Goal: Information Seeking & Learning: Check status

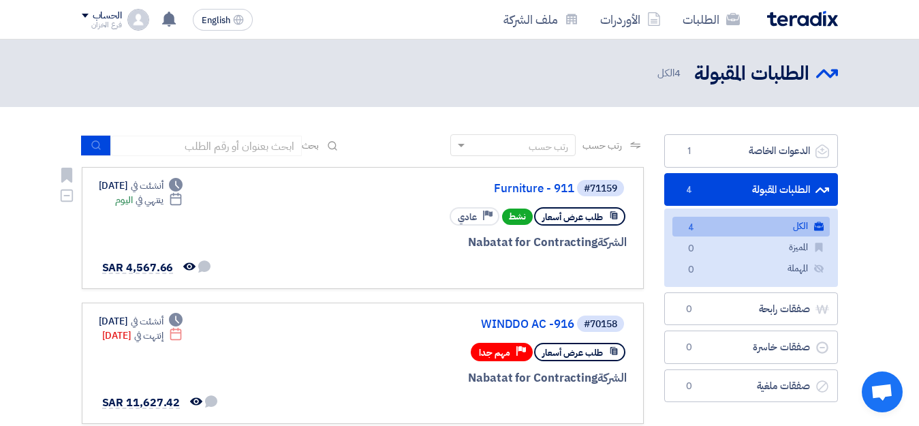
scroll to position [372, 0]
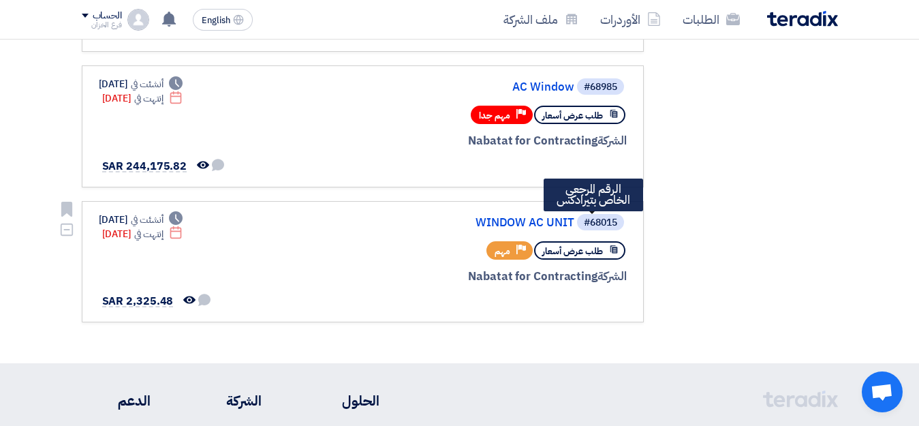
click at [595, 226] on div "#68015" at bounding box center [600, 223] width 33 height 10
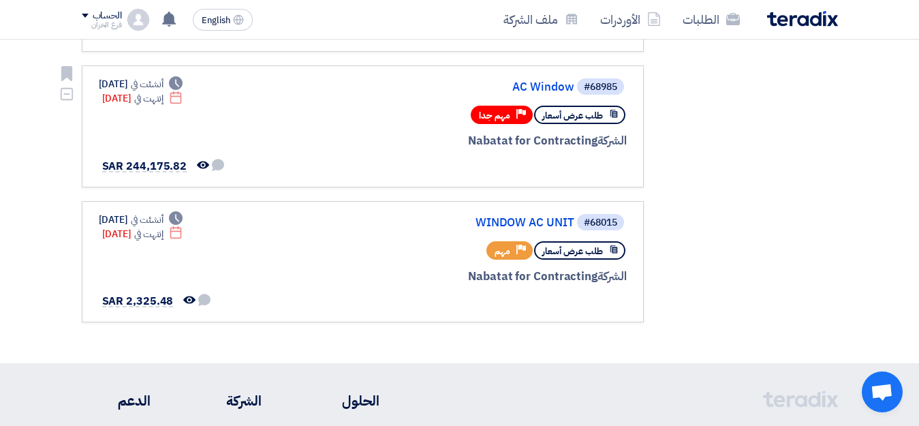
click at [580, 121] on span "طلب عرض أسعار" at bounding box center [572, 115] width 61 height 13
click at [614, 116] on use at bounding box center [613, 114] width 7 height 8
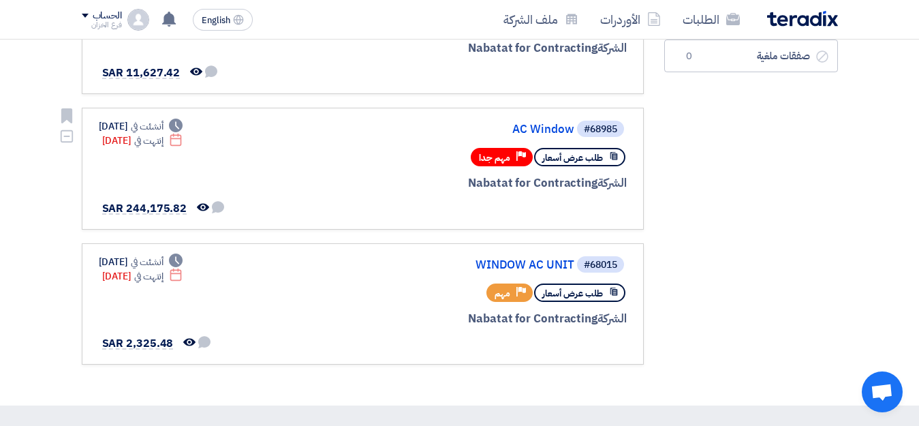
scroll to position [304, 0]
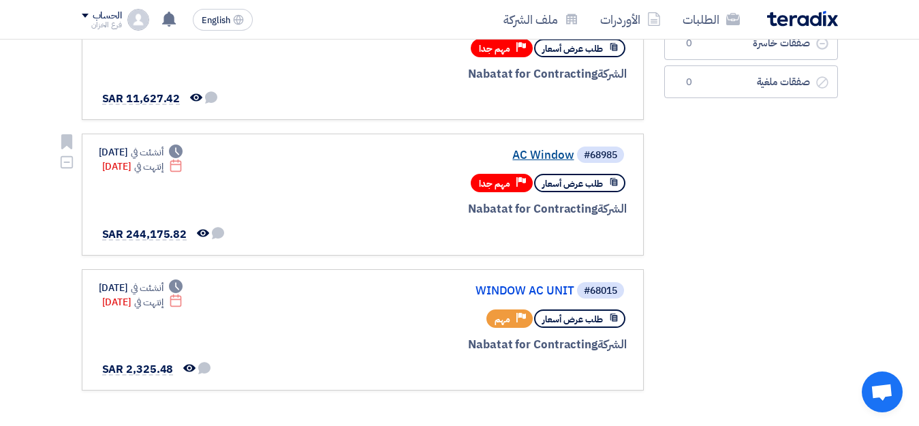
click at [547, 159] on link "AC Window" at bounding box center [438, 155] width 272 height 12
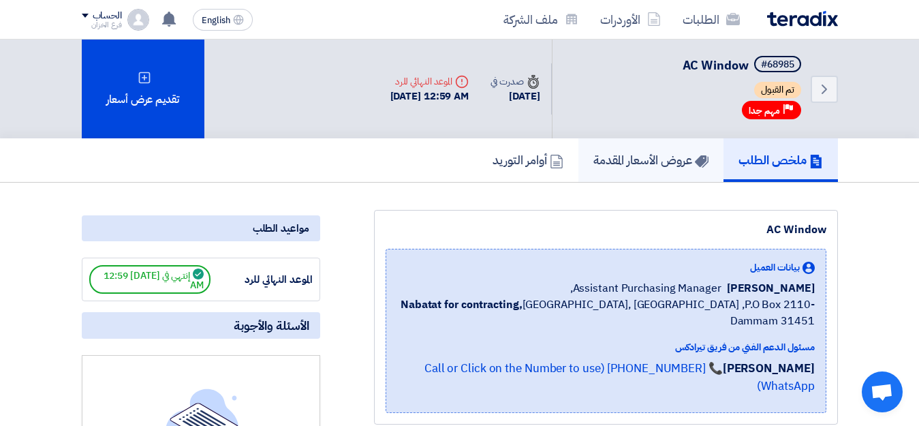
click at [645, 163] on h5 "عروض الأسعار المقدمة" at bounding box center [650, 160] width 115 height 16
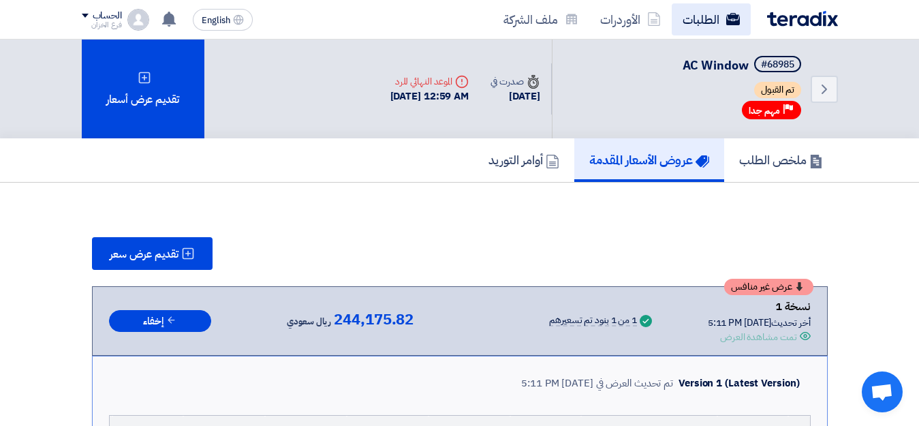
click at [700, 23] on link "الطلبات" at bounding box center [711, 19] width 79 height 32
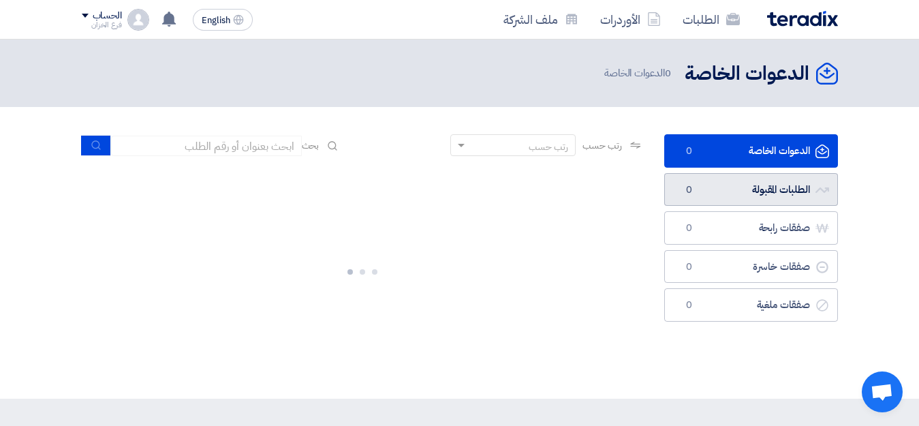
click at [758, 194] on link "الطلبات المقبولة الطلبات المقبولة 0" at bounding box center [751, 189] width 174 height 33
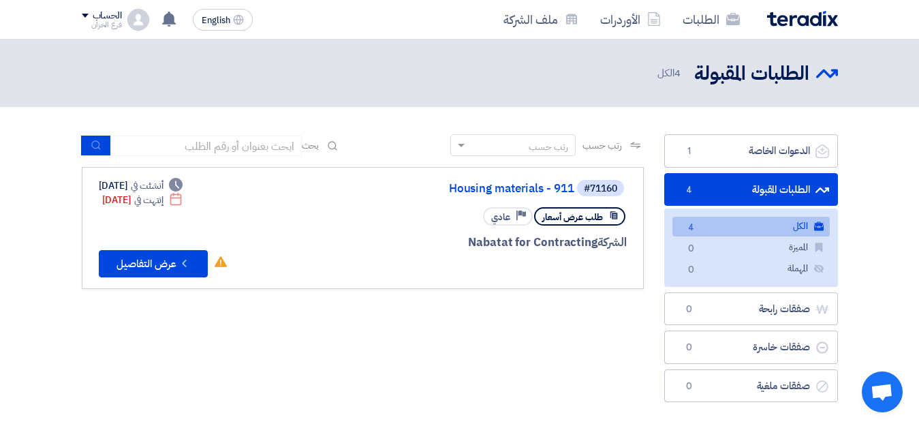
click at [758, 194] on link "الطلبات المقبولة الطلبات المقبولة 4" at bounding box center [751, 189] width 174 height 33
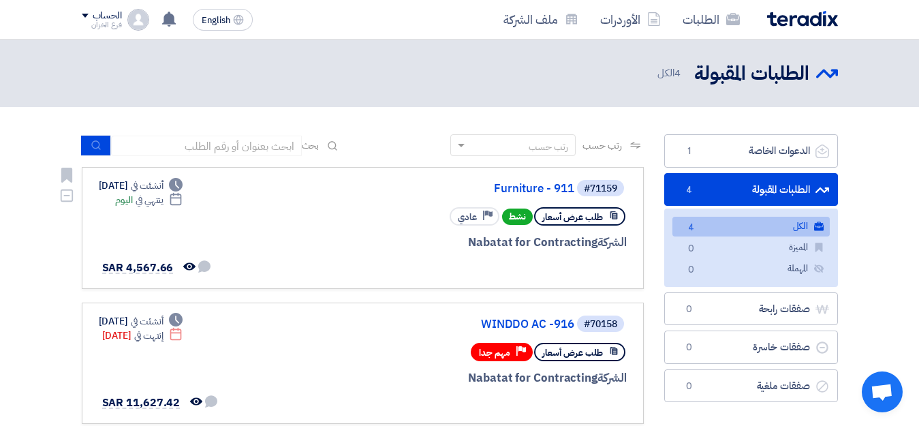
click at [612, 217] on icon at bounding box center [614, 215] width 10 height 10
click at [612, 217] on use at bounding box center [613, 215] width 7 height 8
click at [616, 217] on use at bounding box center [613, 215] width 7 height 8
click at [604, 191] on div "#71159" at bounding box center [600, 189] width 33 height 10
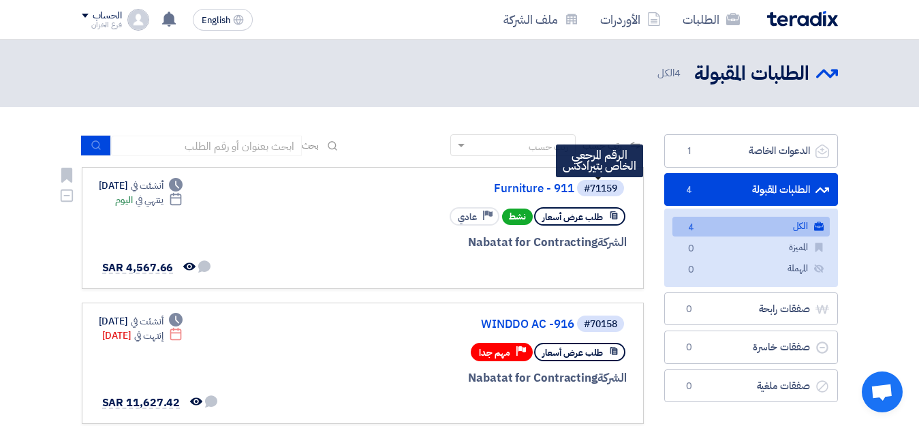
click at [597, 193] on div "#71159" at bounding box center [600, 189] width 33 height 10
click at [603, 193] on div "#71159" at bounding box center [600, 189] width 33 height 10
click at [615, 221] on div "طلب عرض أسعار" at bounding box center [579, 216] width 91 height 18
click at [588, 221] on span "طلب عرض أسعار" at bounding box center [572, 216] width 61 height 13
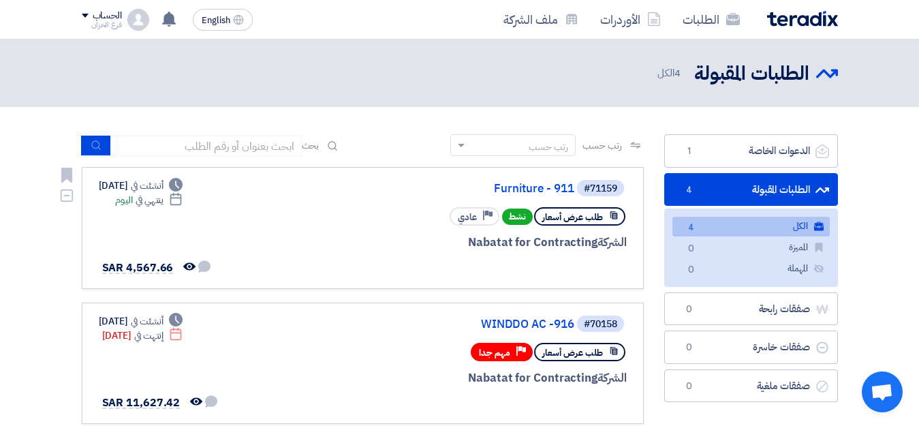
click at [588, 221] on span "طلب عرض أسعار" at bounding box center [572, 216] width 61 height 13
click at [611, 227] on div "طلب عرض أسعار نشط Priority عادي" at bounding box center [537, 216] width 177 height 24
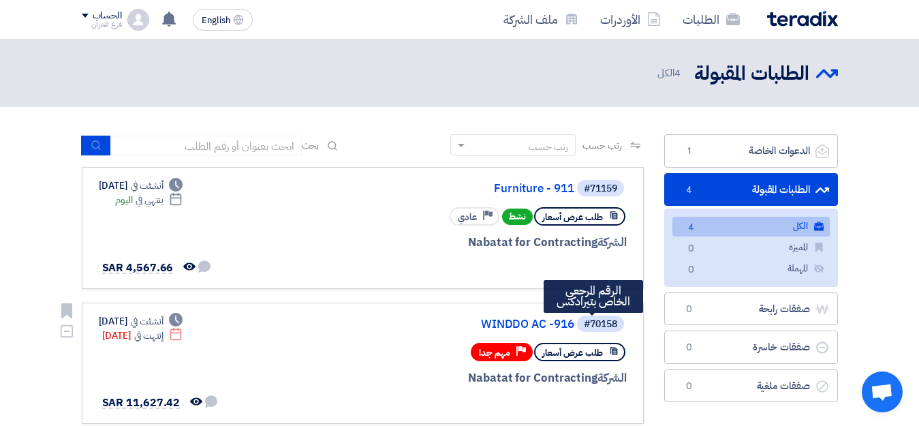
scroll to position [68, 0]
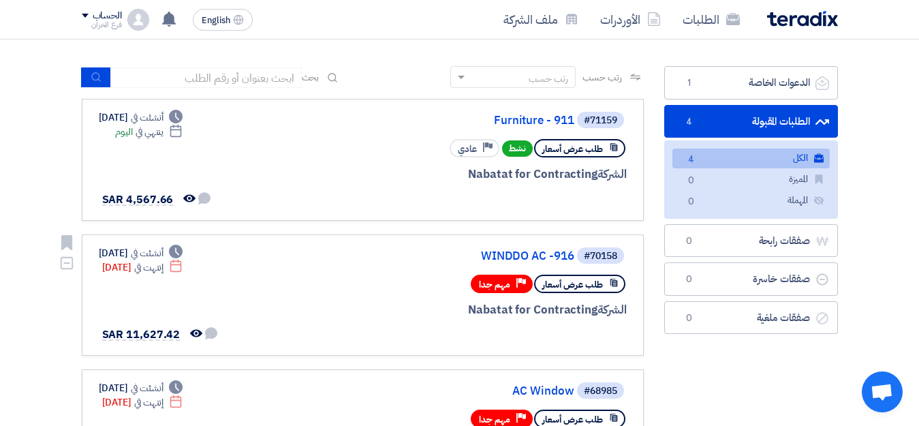
click at [614, 286] on use at bounding box center [613, 283] width 7 height 8
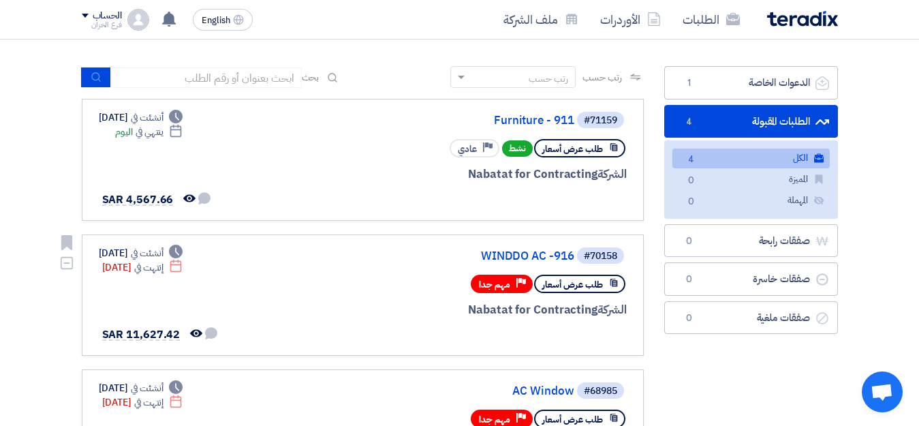
click at [614, 286] on use at bounding box center [613, 283] width 7 height 8
click at [594, 258] on div "#70158" at bounding box center [600, 256] width 33 height 10
click at [596, 257] on div "#70158" at bounding box center [600, 256] width 33 height 10
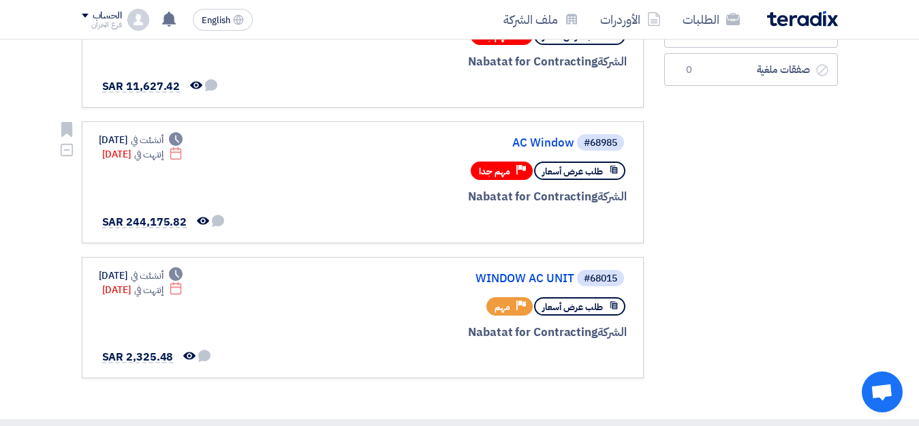
scroll to position [341, 0]
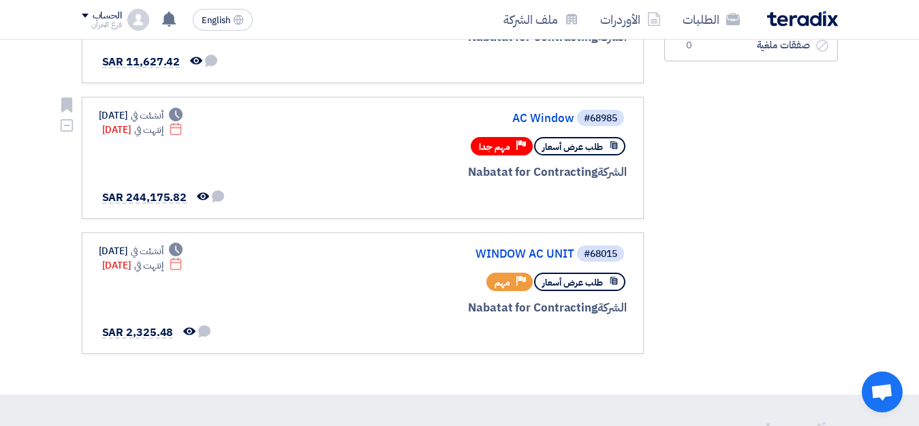
click at [602, 148] on div "طلب عرض أسعار" at bounding box center [579, 146] width 91 height 18
click at [607, 119] on div "#68985" at bounding box center [600, 119] width 33 height 10
click at [609, 119] on div "#68985" at bounding box center [600, 119] width 33 height 10
click at [610, 120] on div "#68985" at bounding box center [600, 119] width 33 height 10
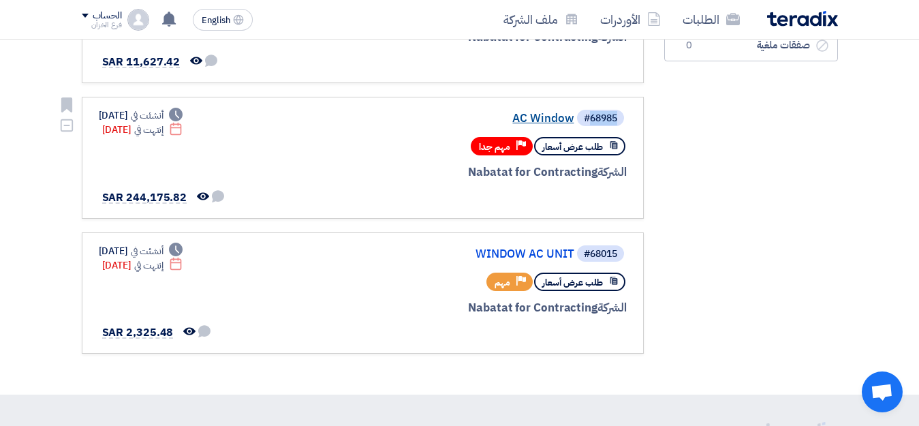
click at [546, 124] on link "AC Window" at bounding box center [438, 118] width 272 height 12
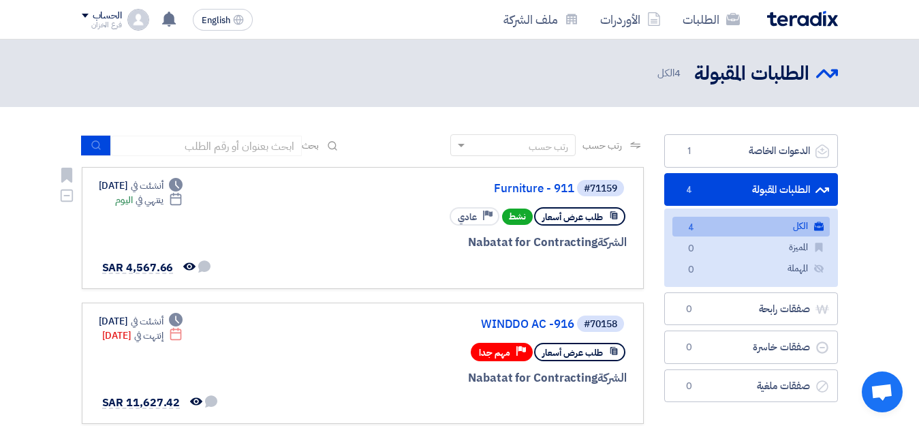
click at [532, 195] on div "#71159 Furniture - 911" at bounding box center [463, 187] width 328 height 19
click at [533, 195] on link "Furniture - 911" at bounding box center [438, 189] width 272 height 12
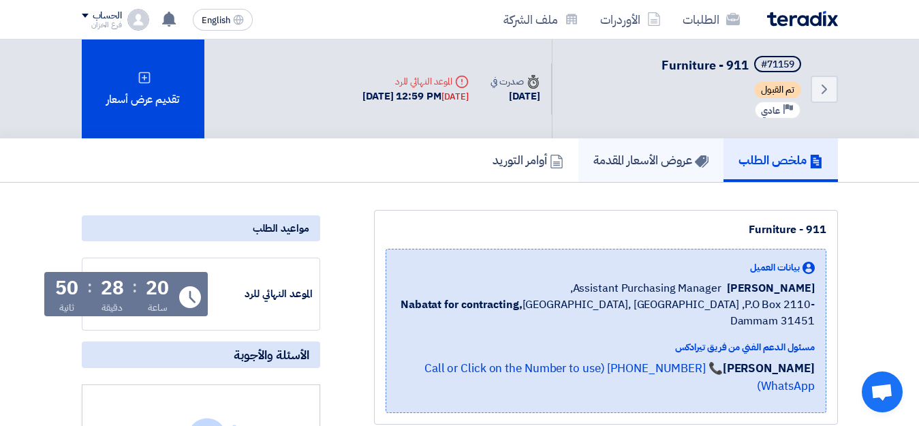
click at [637, 161] on h5 "عروض الأسعار المقدمة" at bounding box center [650, 160] width 115 height 16
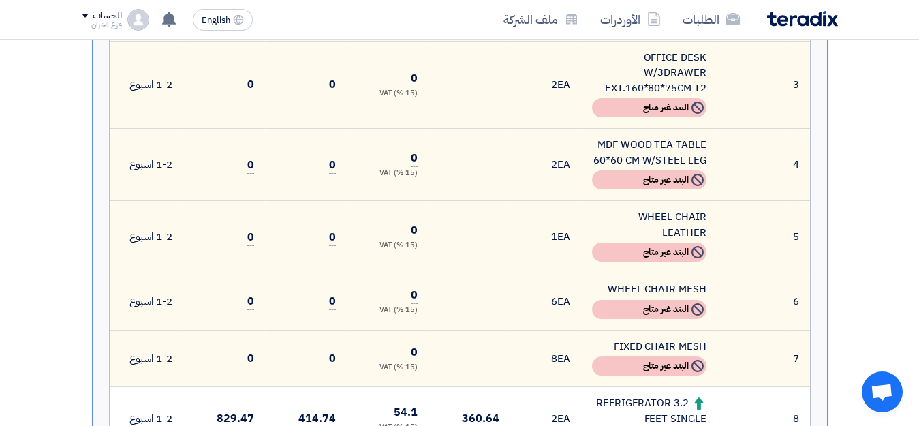
scroll to position [477, 0]
